Goal: Information Seeking & Learning: Compare options

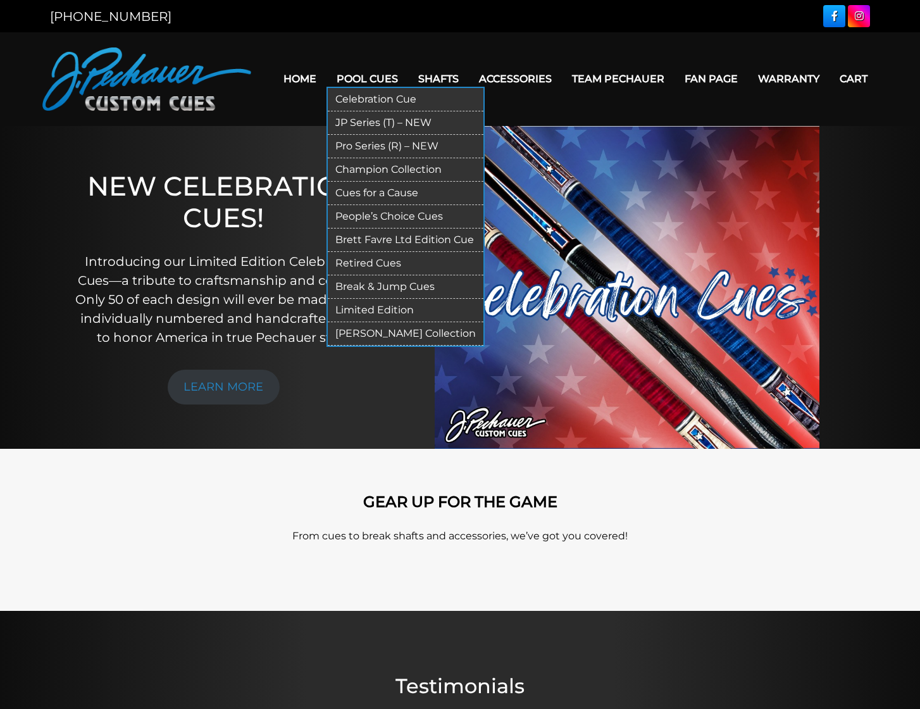
click at [372, 99] on link "Celebration Cue" at bounding box center [406, 99] width 156 height 23
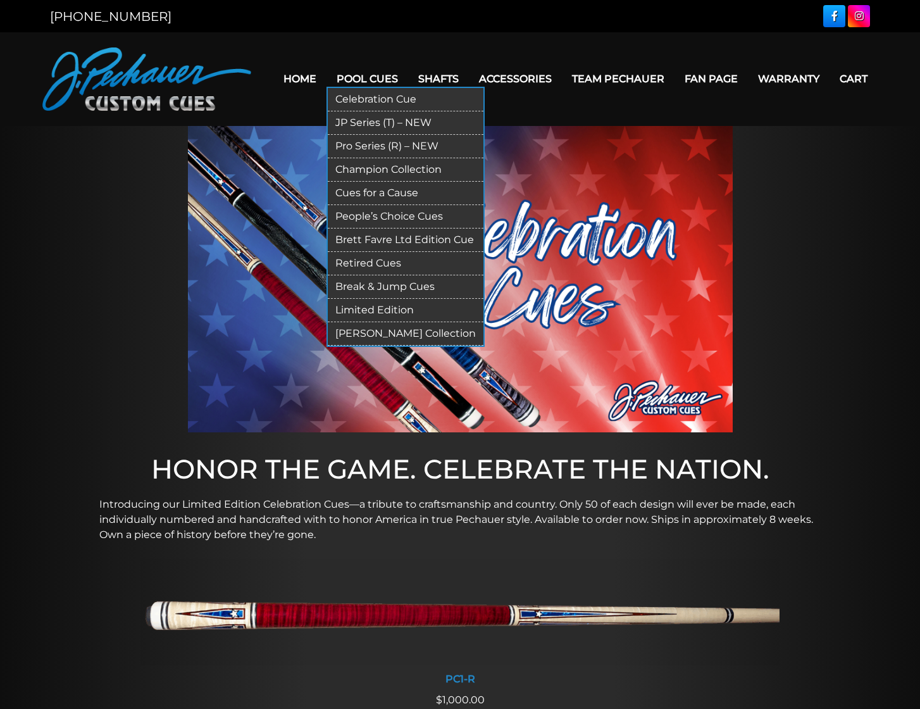
click at [394, 120] on link "JP Series (T) – NEW" at bounding box center [406, 122] width 156 height 23
click at [360, 308] on link "Limited Edition" at bounding box center [406, 310] width 156 height 23
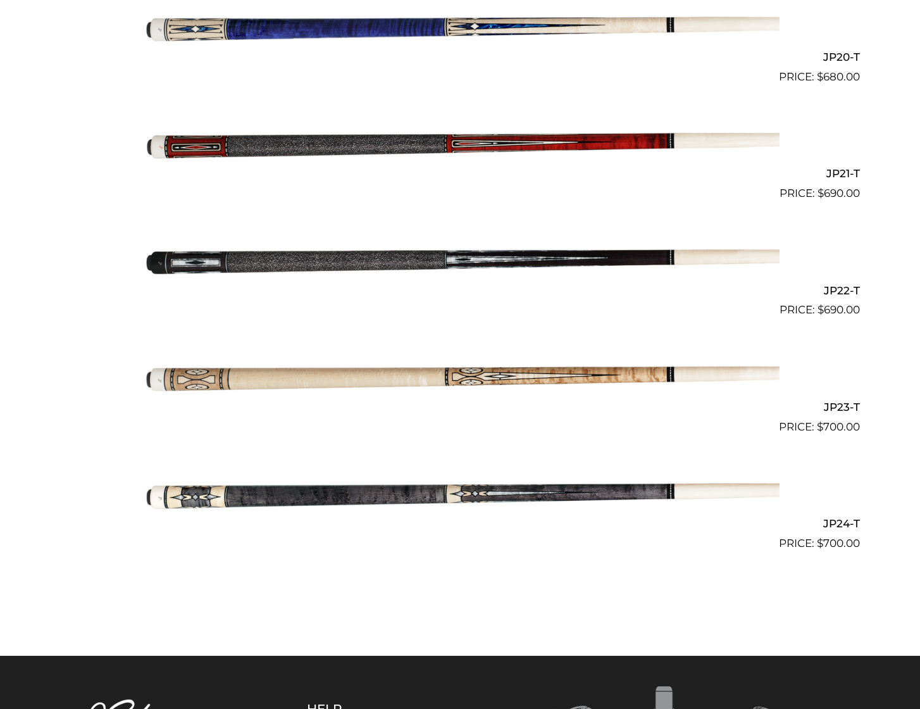
scroll to position [2660, 0]
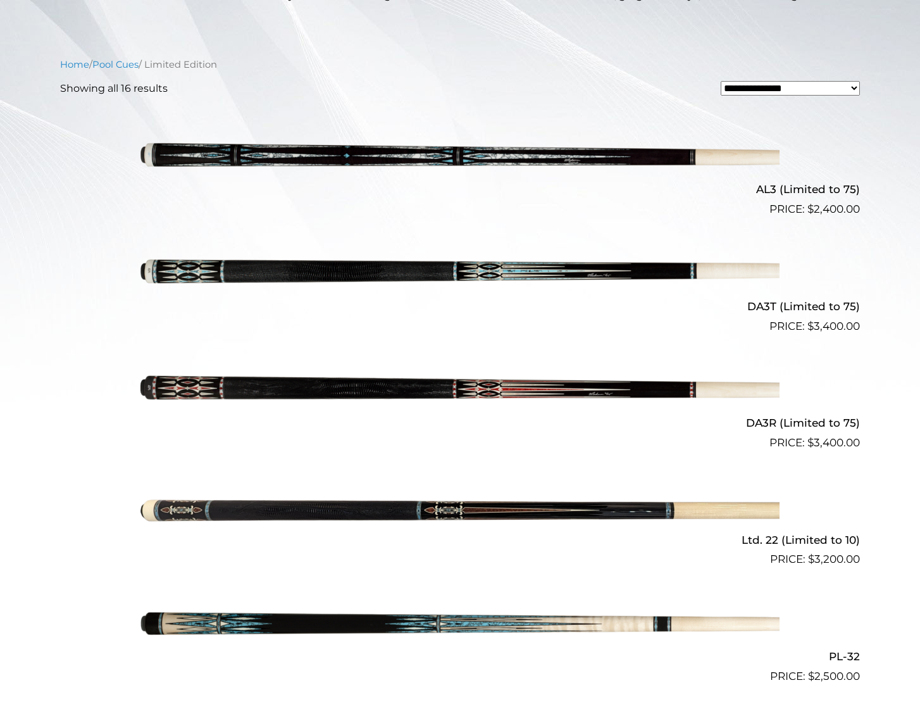
scroll to position [349, 0]
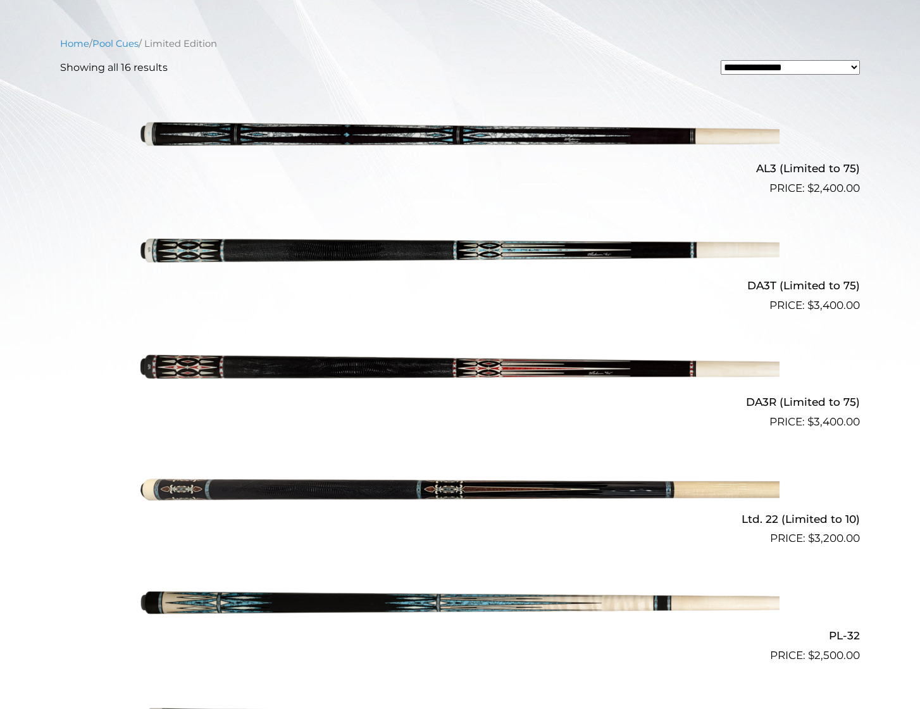
click at [185, 370] on img at bounding box center [460, 372] width 639 height 106
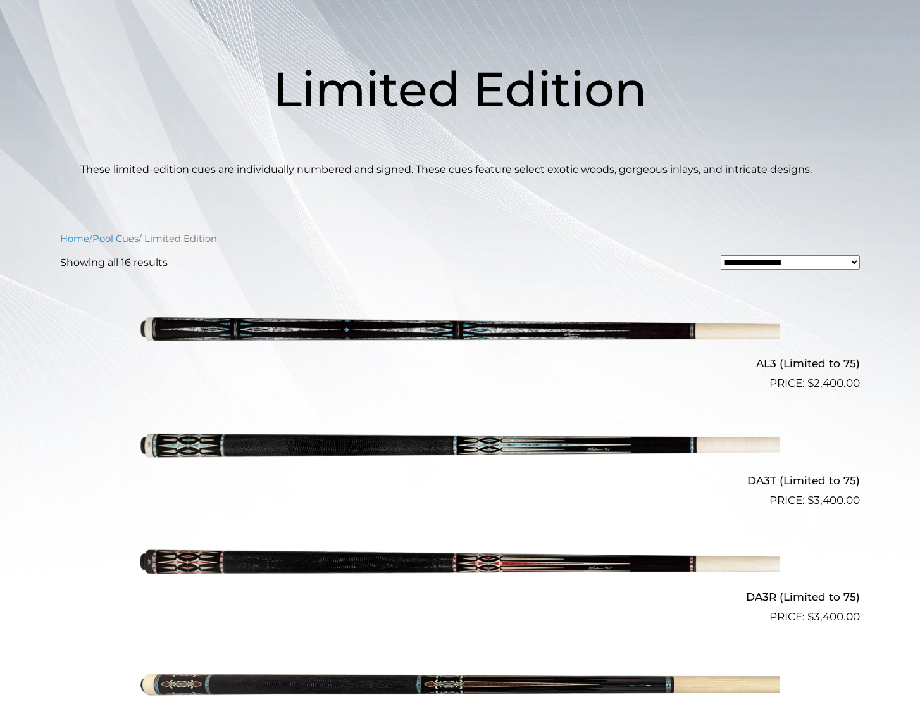
scroll to position [153, 0]
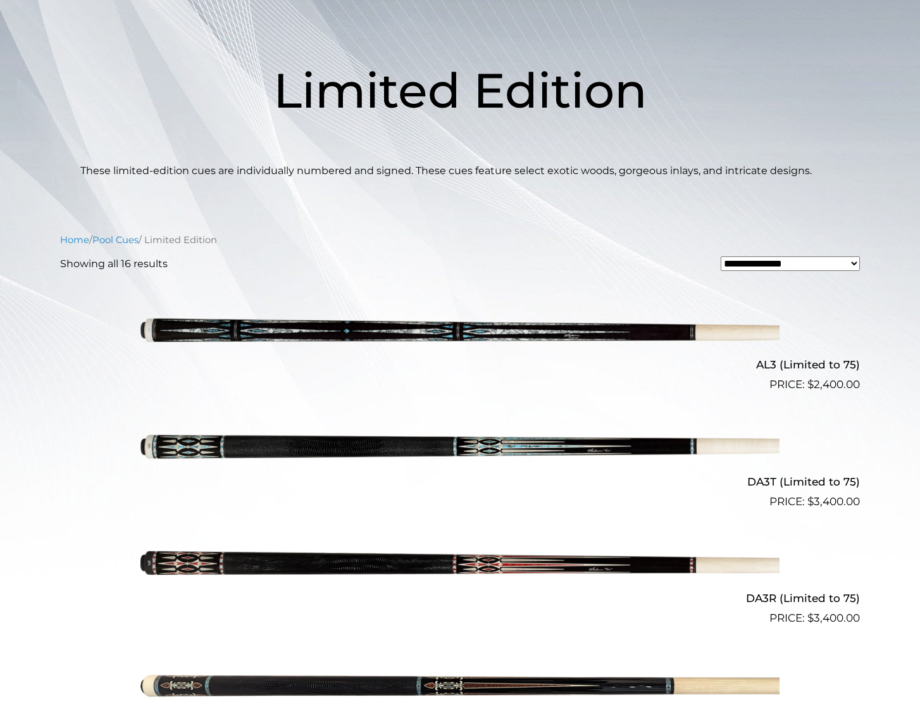
click at [546, 330] on img at bounding box center [460, 335] width 639 height 106
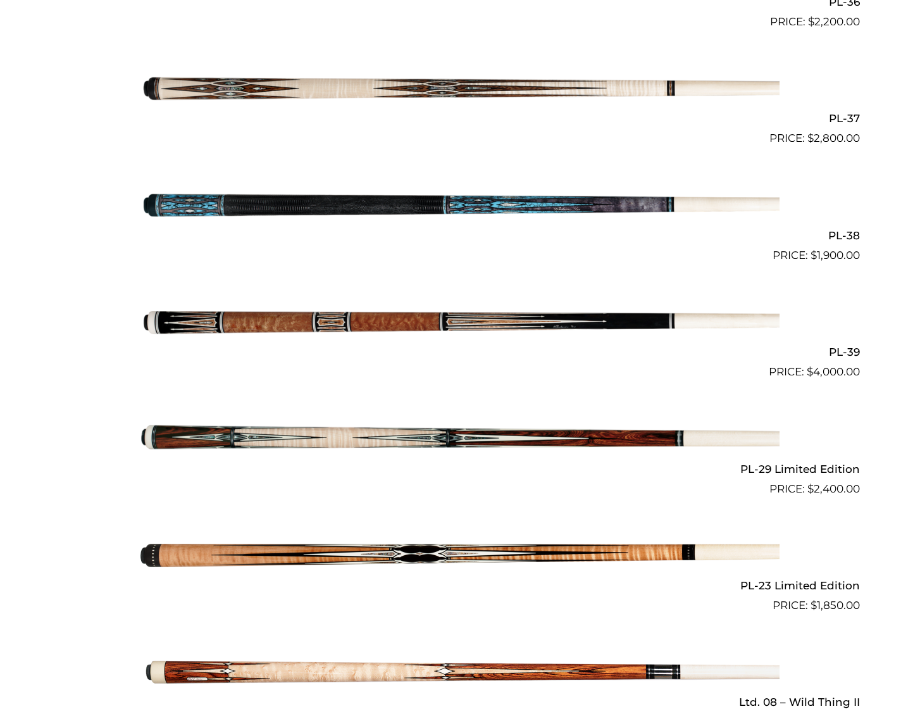
scroll to position [1334, 0]
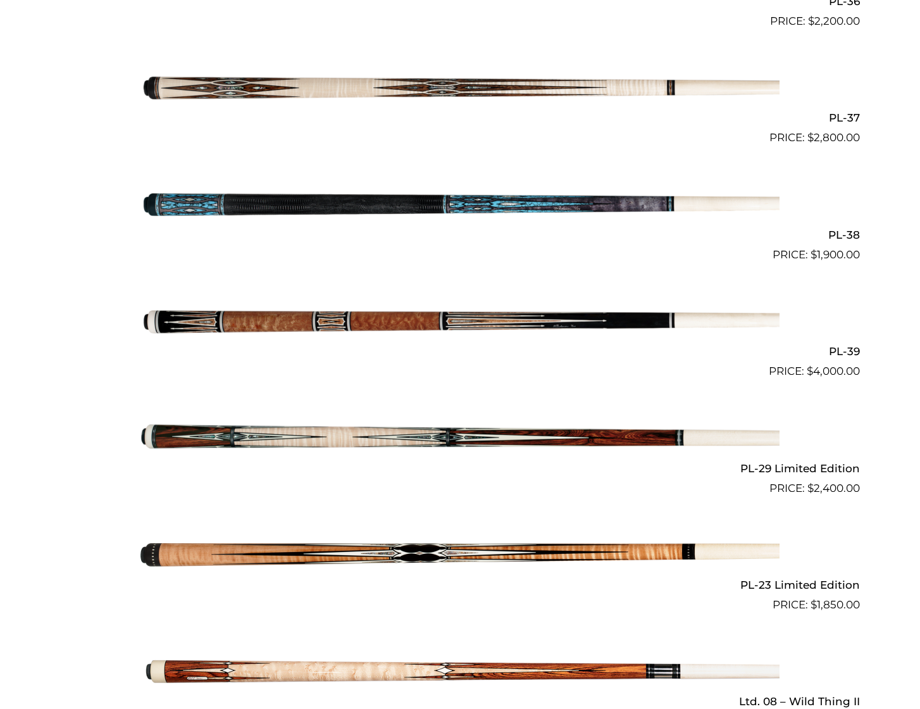
drag, startPoint x: 446, startPoint y: 327, endPoint x: 452, endPoint y: 332, distance: 7.6
click at [446, 327] on img at bounding box center [460, 321] width 639 height 106
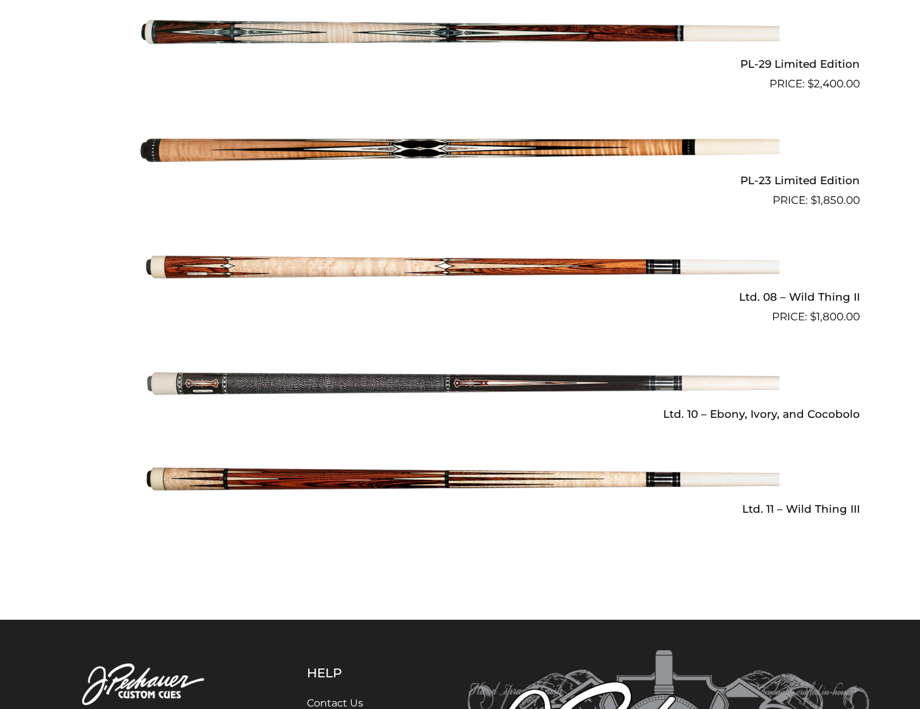
scroll to position [1937, 0]
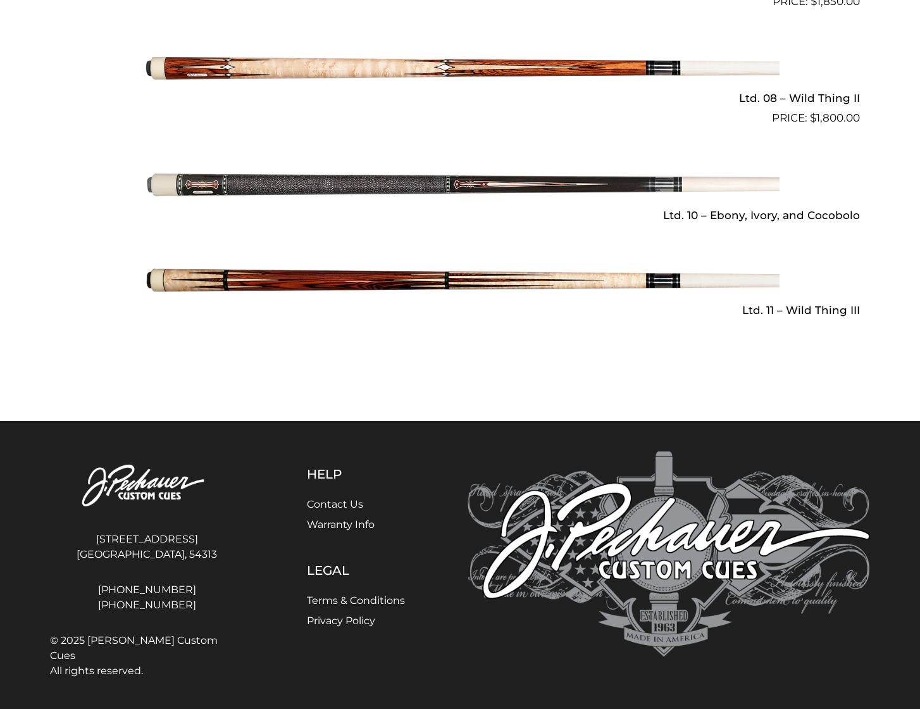
click at [358, 281] on img at bounding box center [460, 280] width 639 height 106
click at [346, 204] on img at bounding box center [460, 185] width 639 height 106
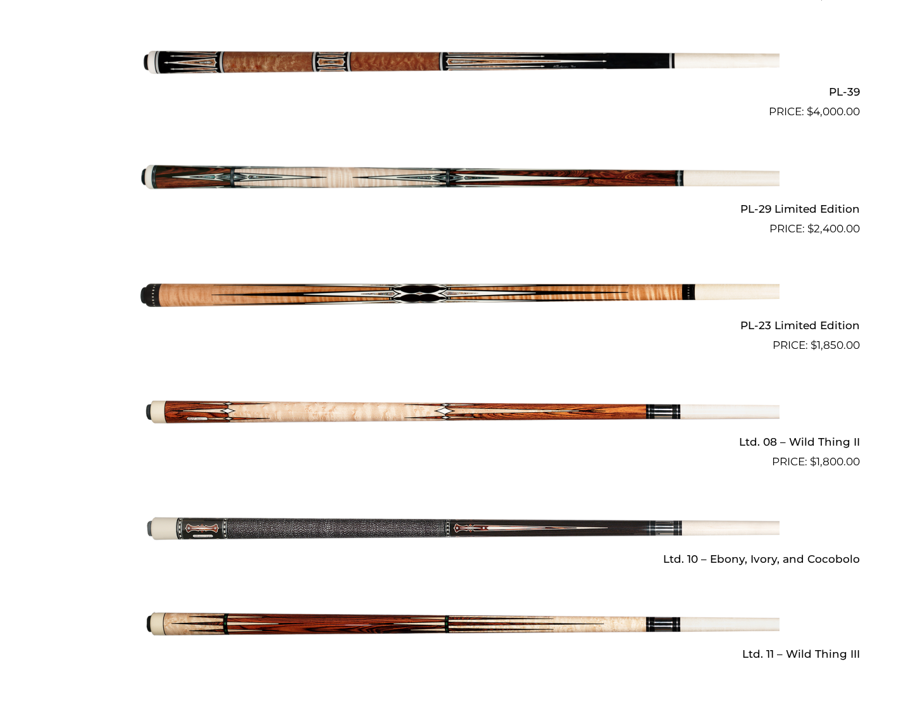
scroll to position [1587, 0]
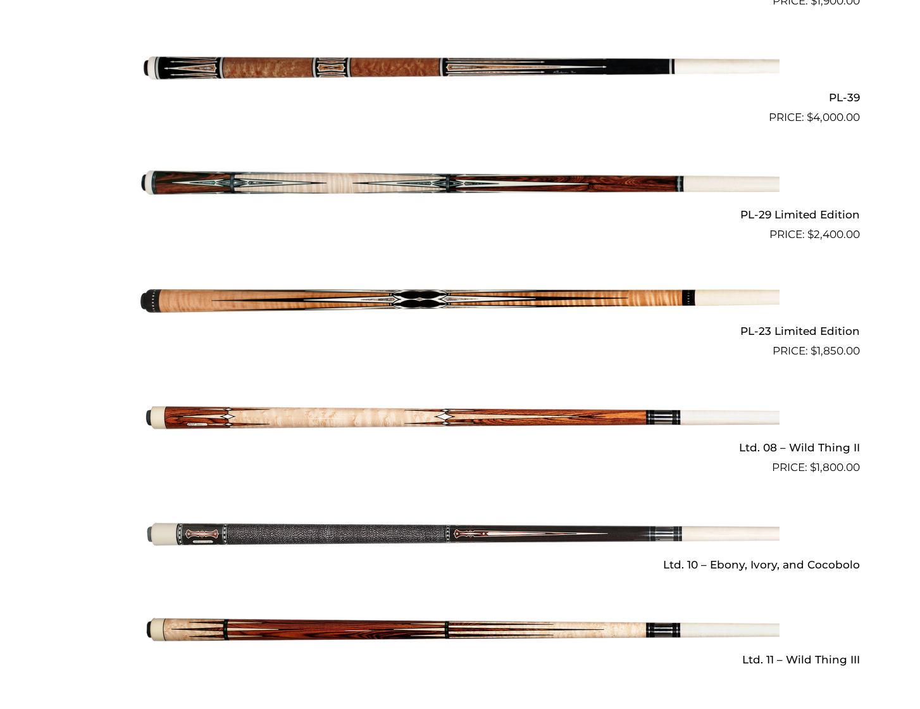
click at [383, 416] on img at bounding box center [460, 418] width 639 height 106
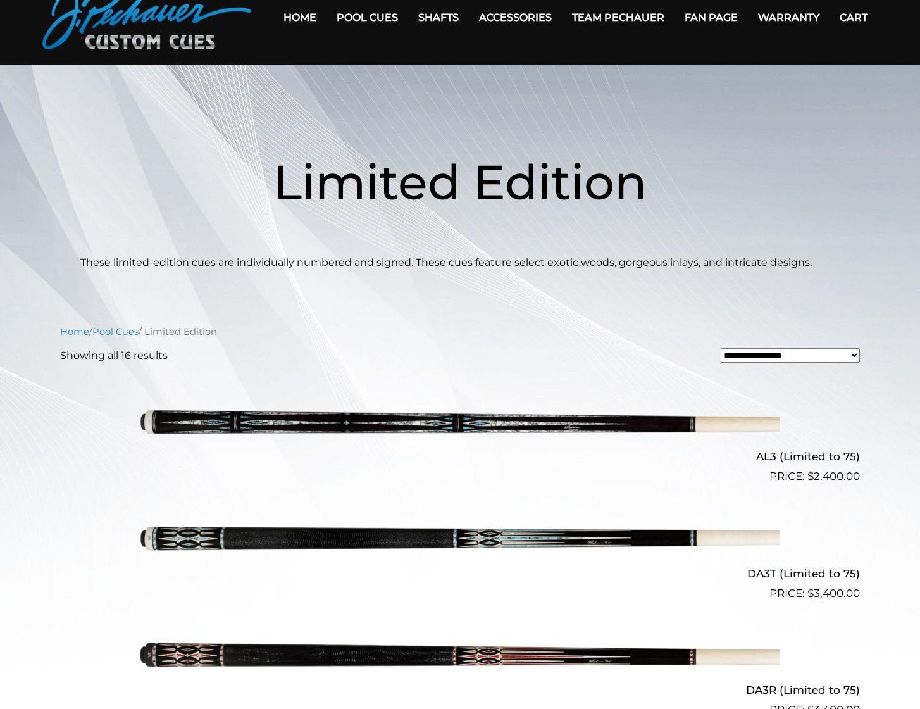
scroll to position [0, 0]
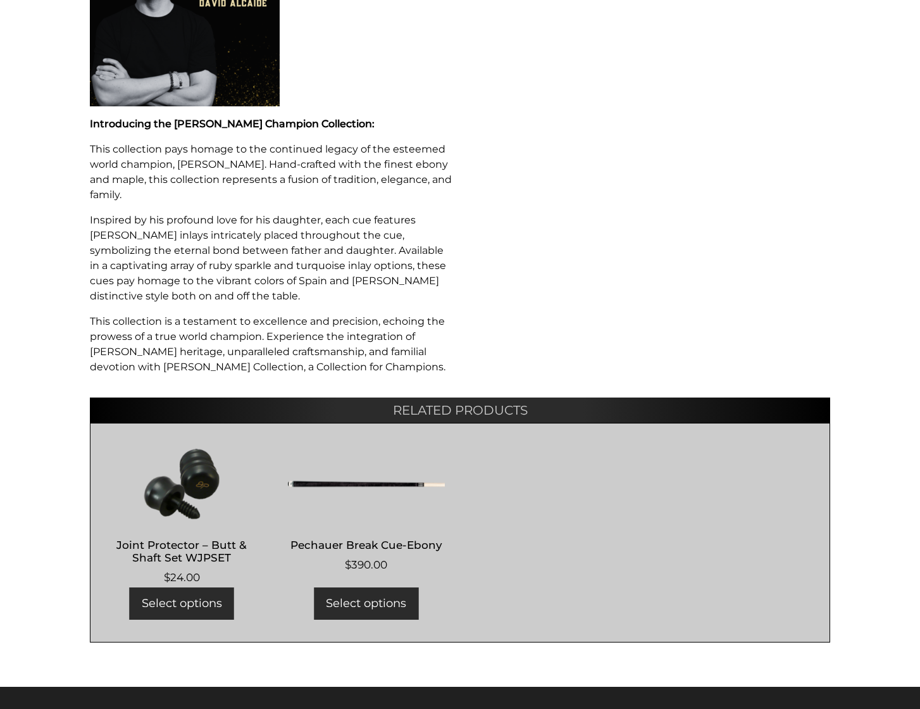
scroll to position [743, 0]
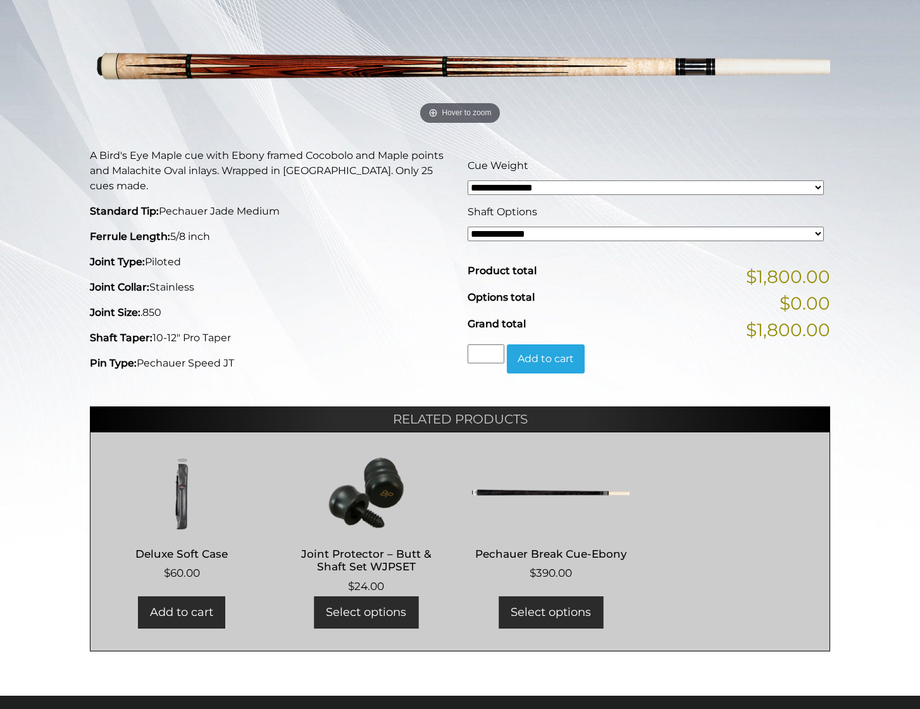
scroll to position [190, 0]
